Goal: Task Accomplishment & Management: Use online tool/utility

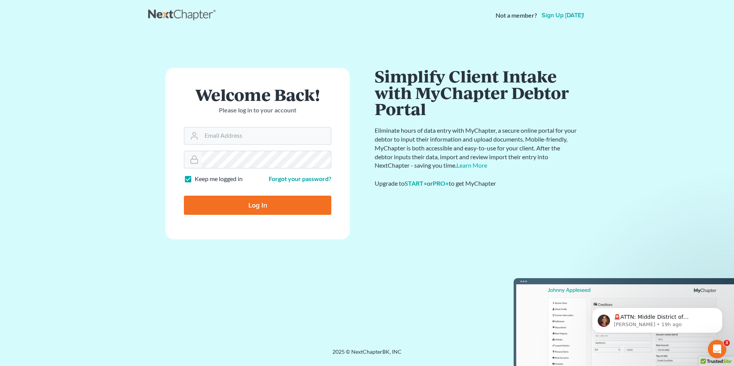
type input "[EMAIL_ADDRESS][DOMAIN_NAME]"
click at [234, 208] on input "Log In" at bounding box center [257, 205] width 147 height 19
type input "Thinking..."
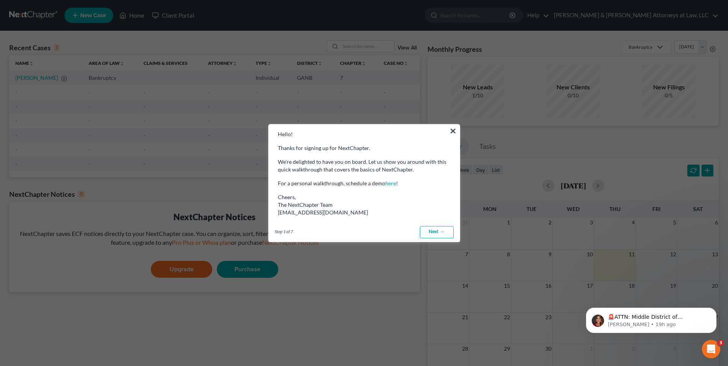
click at [437, 230] on link "Next →" at bounding box center [437, 232] width 34 height 12
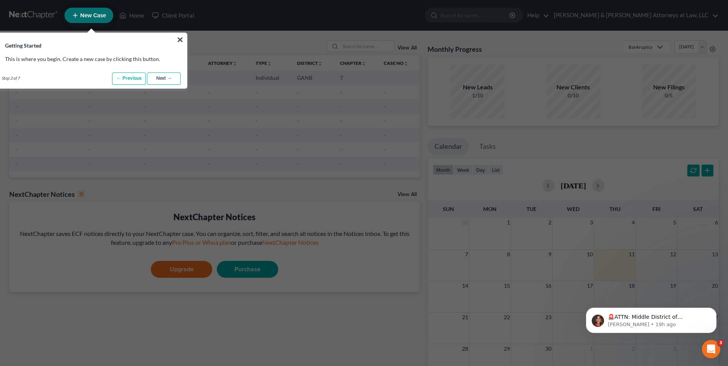
click at [170, 80] on link "Next →" at bounding box center [164, 79] width 34 height 12
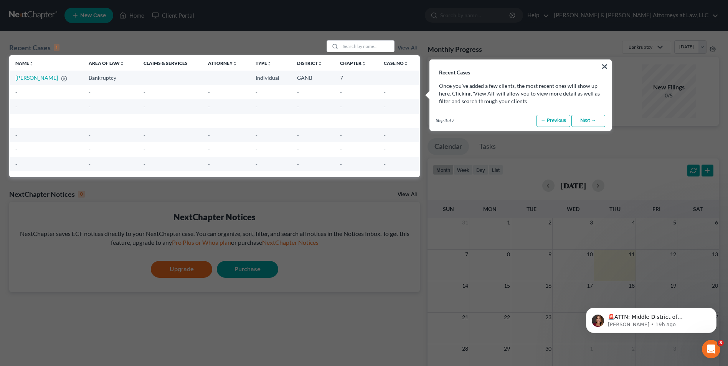
click at [592, 122] on link "Next →" at bounding box center [589, 121] width 34 height 12
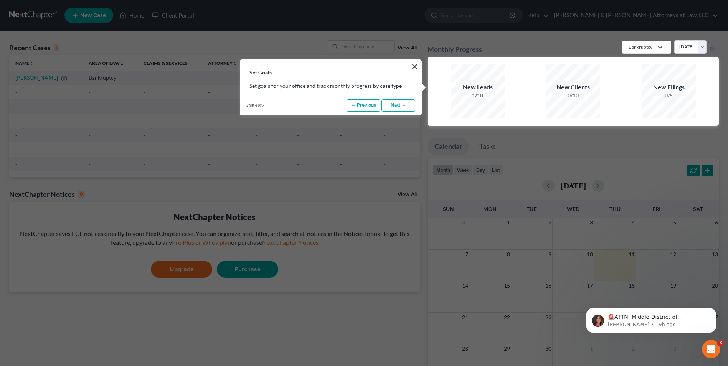
click at [397, 106] on link "Next →" at bounding box center [399, 105] width 34 height 12
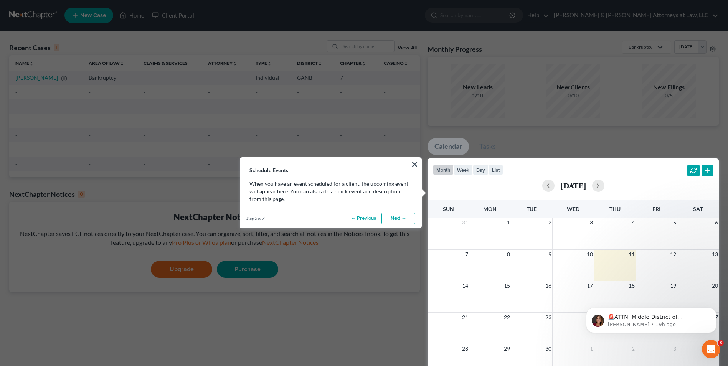
click at [402, 222] on link "Next →" at bounding box center [399, 219] width 34 height 12
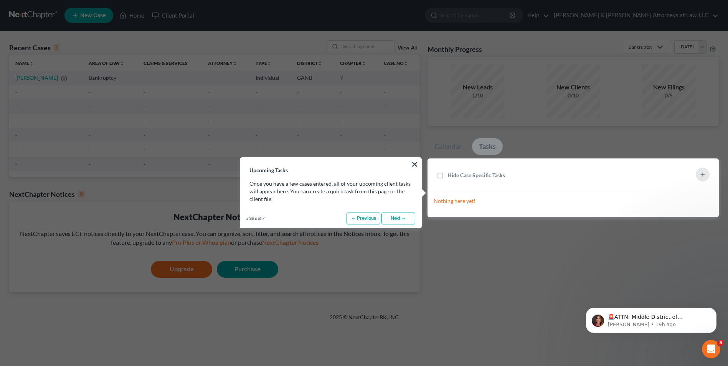
click at [402, 222] on link "Next →" at bounding box center [399, 219] width 34 height 12
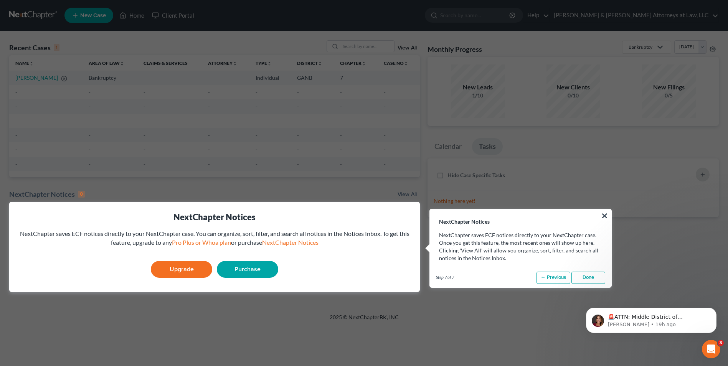
click at [596, 277] on link "Done" at bounding box center [589, 278] width 34 height 12
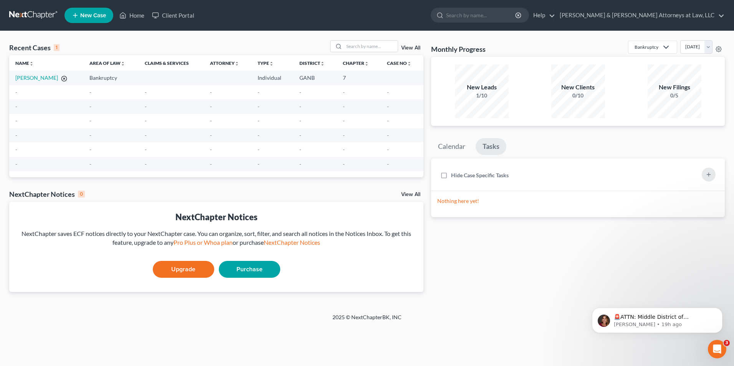
click at [61, 79] on icon "button" at bounding box center [64, 79] width 6 height 6
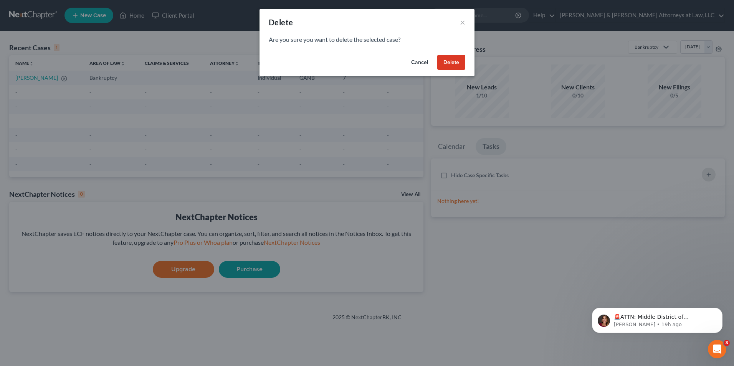
click at [456, 63] on button "Delete" at bounding box center [451, 62] width 28 height 15
